Goal: Task Accomplishment & Management: Use online tool/utility

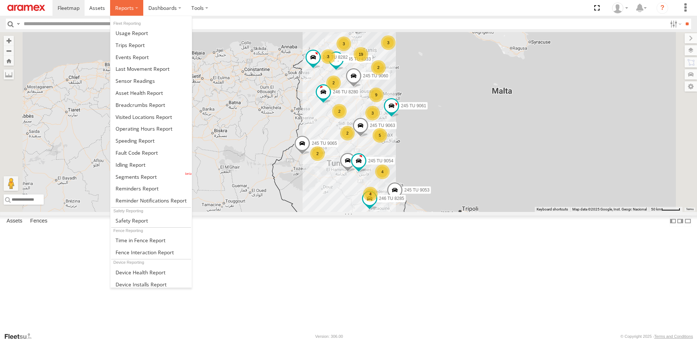
click at [124, 6] on span at bounding box center [124, 7] width 19 height 7
click at [148, 175] on span at bounding box center [136, 176] width 41 height 7
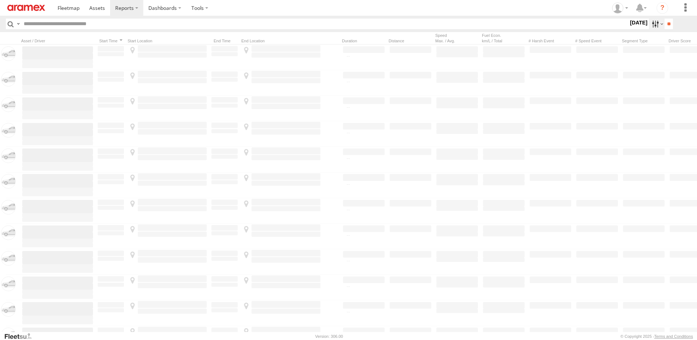
click at [654, 25] on label at bounding box center [657, 24] width 16 height 11
click at [0, 0] on span "[DATE]" at bounding box center [0, 0] width 0 height 0
click at [667, 29] on input "**" at bounding box center [669, 24] width 8 height 11
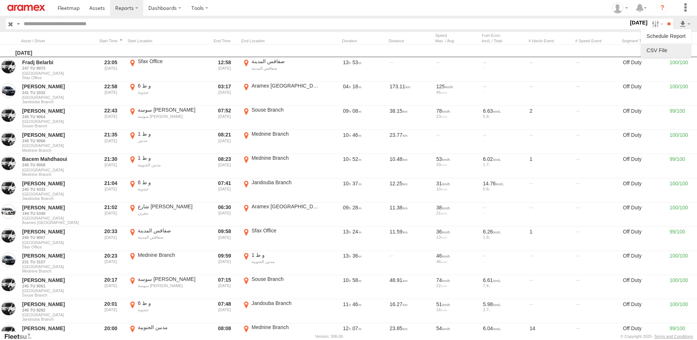
click at [662, 53] on link at bounding box center [666, 50] width 44 height 11
